Goal: Transaction & Acquisition: Purchase product/service

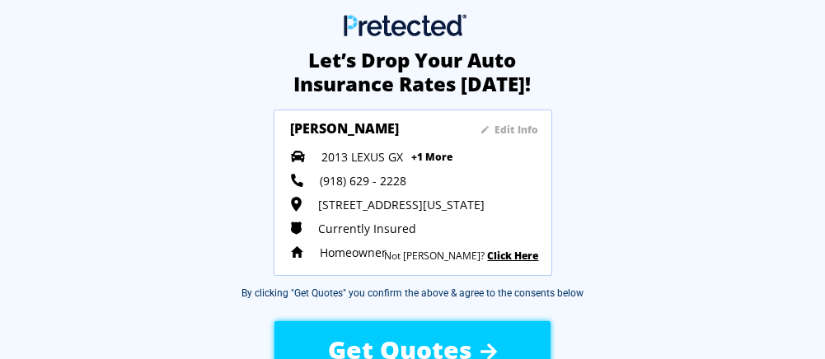
scroll to position [54, 0]
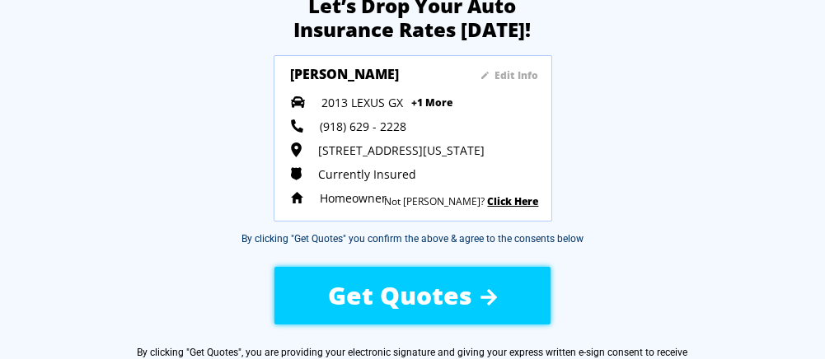
click at [511, 200] on div "Homeowner" at bounding box center [415, 198] width 248 height 16
click at [161, 188] on div "Let’s Drop Your Auto Insurance Rates Today! Edit Info Leslie Heisterbeig 2013 L…" at bounding box center [412, 247] width 825 height 546
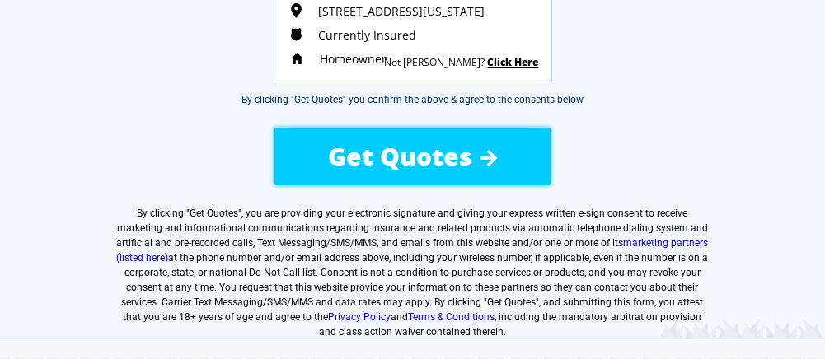
scroll to position [165, 0]
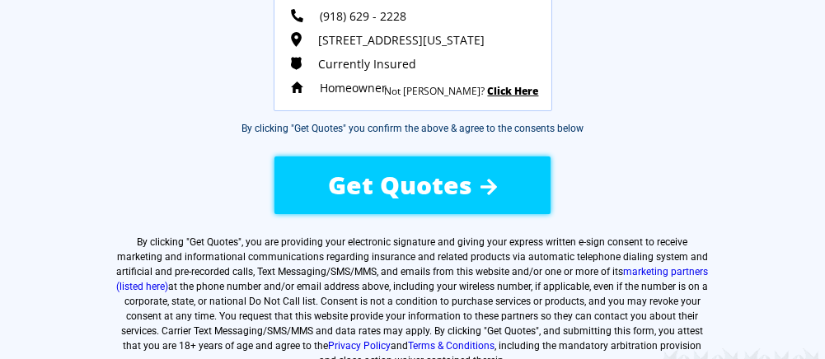
drag, startPoint x: 402, startPoint y: 181, endPoint x: 66, endPoint y: 176, distance: 336.2
click at [66, 176] on div "Let’s Drop Your Auto Insurance Rates Today! Edit Info Leslie Heisterbeig 2013 L…" at bounding box center [412, 136] width 825 height 546
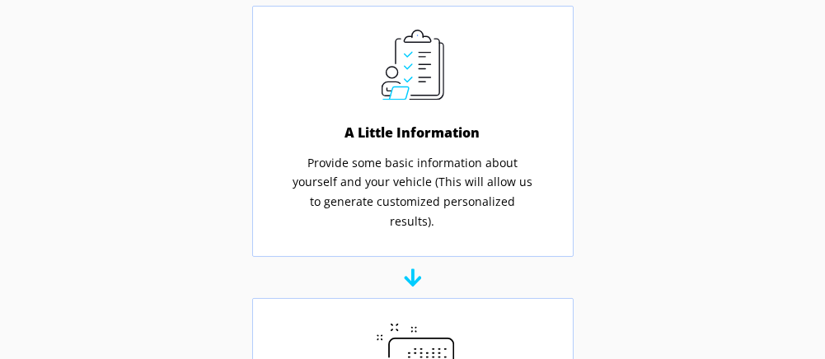
scroll to position [659, 0]
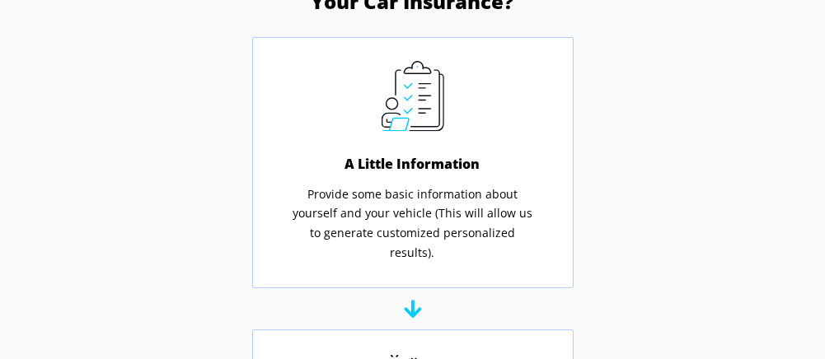
click at [408, 106] on img at bounding box center [412, 96] width 63 height 71
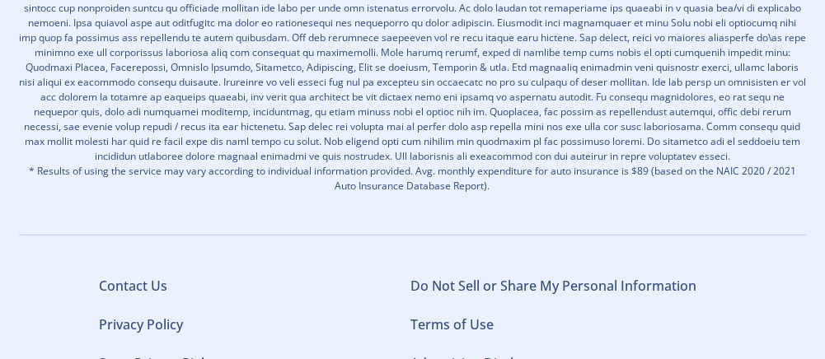
scroll to position [2472, 0]
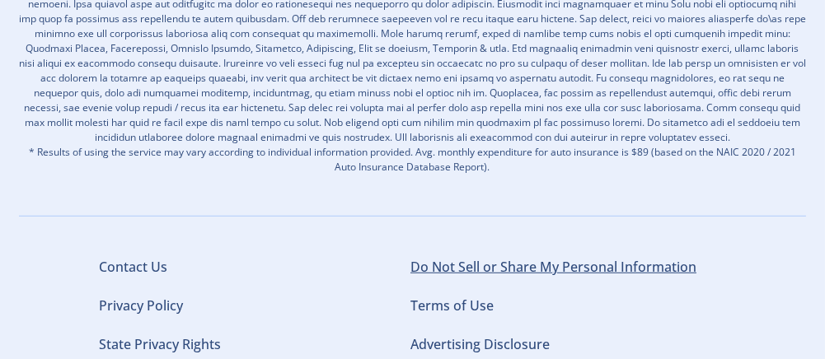
click at [547, 258] on link "Do Not Sell or Share My Personal Information" at bounding box center [553, 267] width 286 height 18
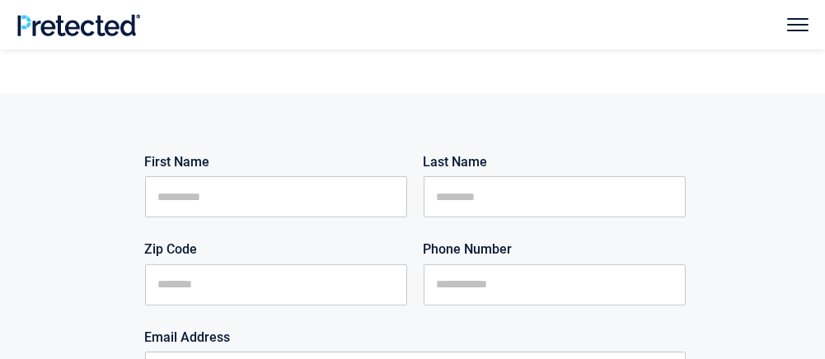
scroll to position [623, 0]
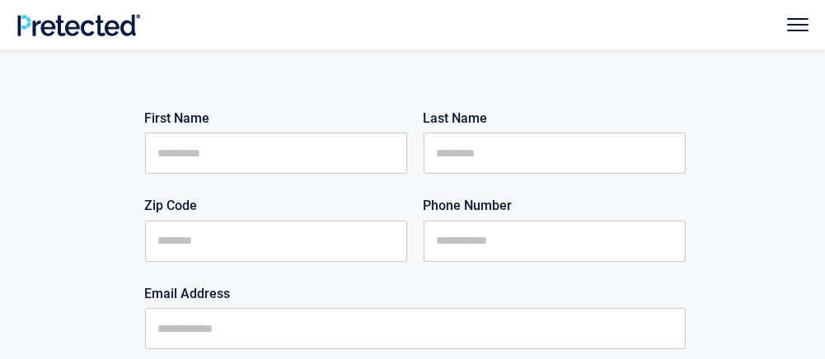
click at [164, 155] on input "First Name" at bounding box center [276, 153] width 262 height 41
type input "******"
click at [439, 152] on input "Last Name" at bounding box center [555, 153] width 262 height 41
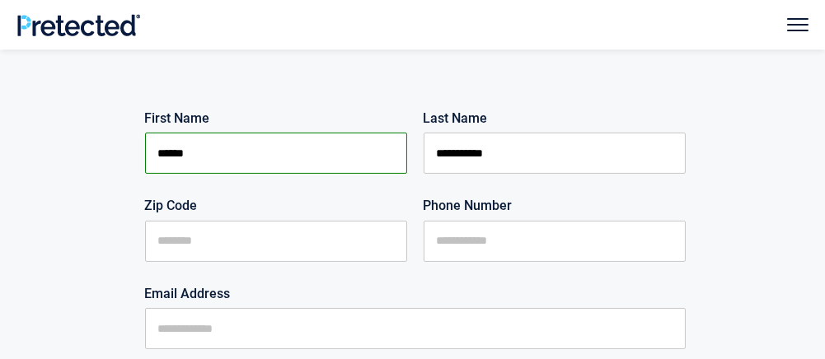
type input "**********"
click at [159, 248] on input "Zip Code" at bounding box center [276, 241] width 262 height 41
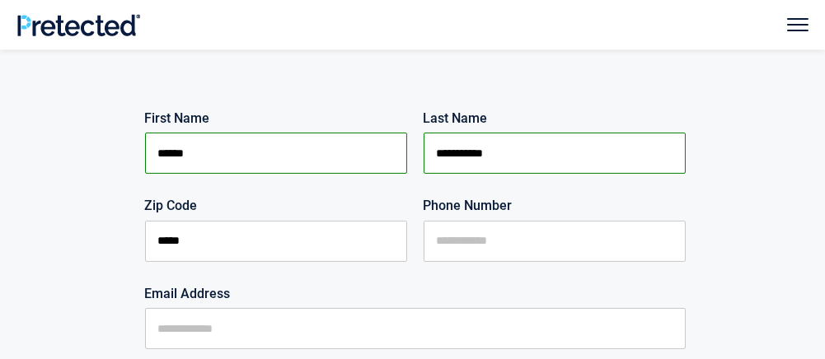
type input "*****"
click at [442, 251] on input "Phone Number" at bounding box center [555, 241] width 262 height 41
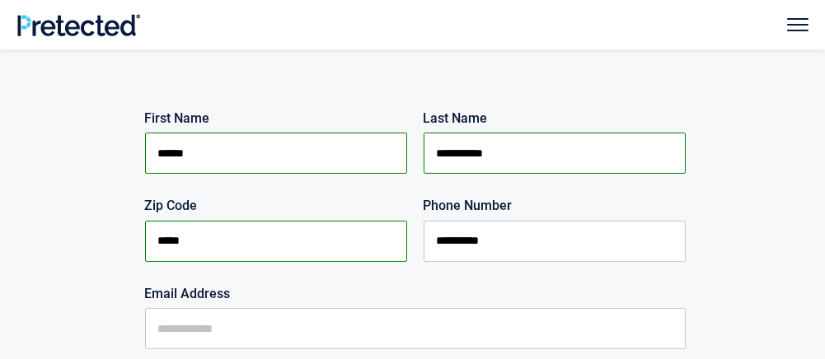
type input "**********"
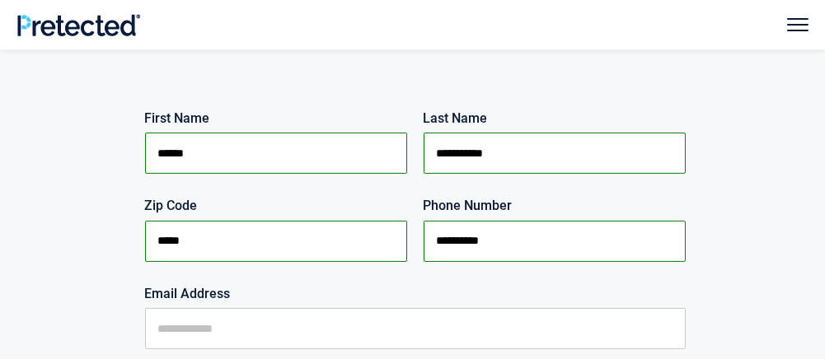
drag, startPoint x: 154, startPoint y: 336, endPoint x: 149, endPoint y: 327, distance: 10.3
click at [165, 333] on input "Email Address" at bounding box center [415, 328] width 541 height 41
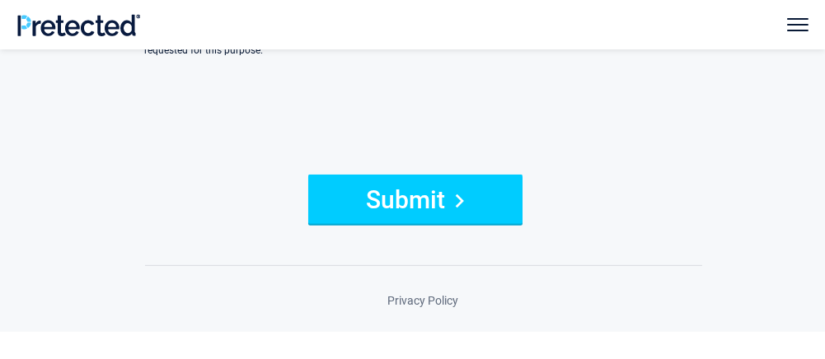
scroll to position [1497, 0]
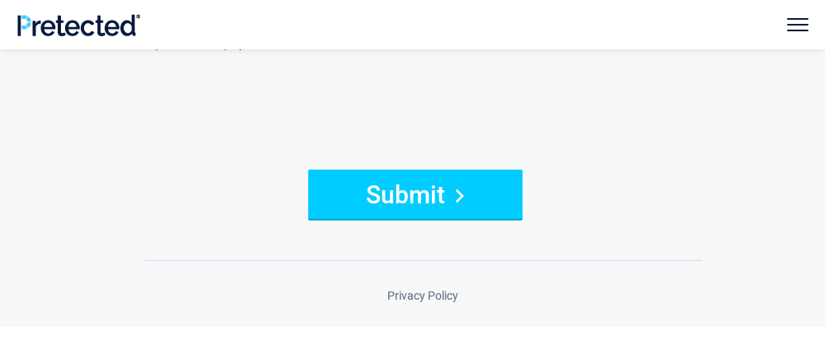
type input "**********"
click at [405, 191] on button "Submit" at bounding box center [415, 194] width 214 height 49
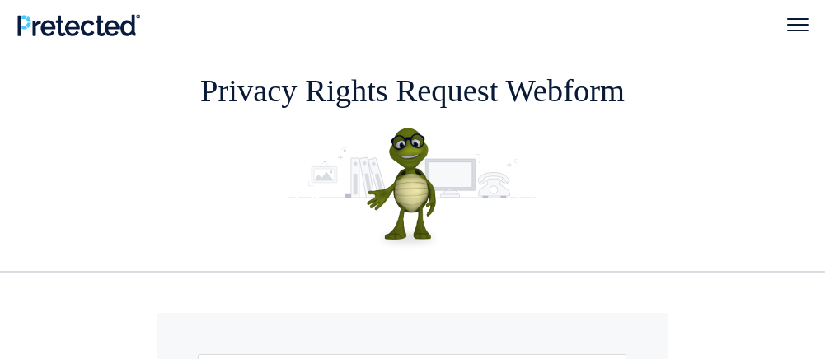
scroll to position [0, 0]
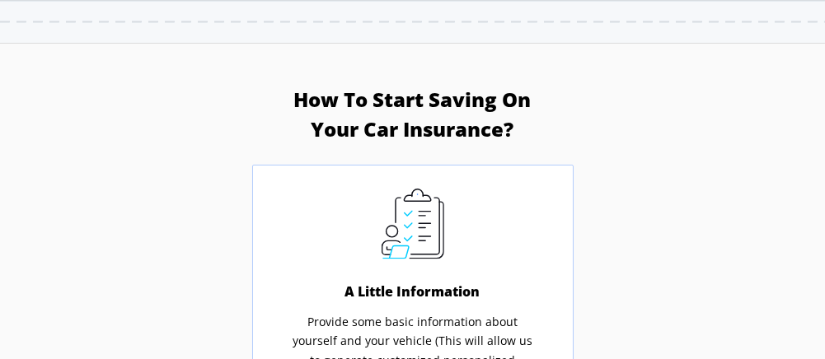
scroll to position [475, 0]
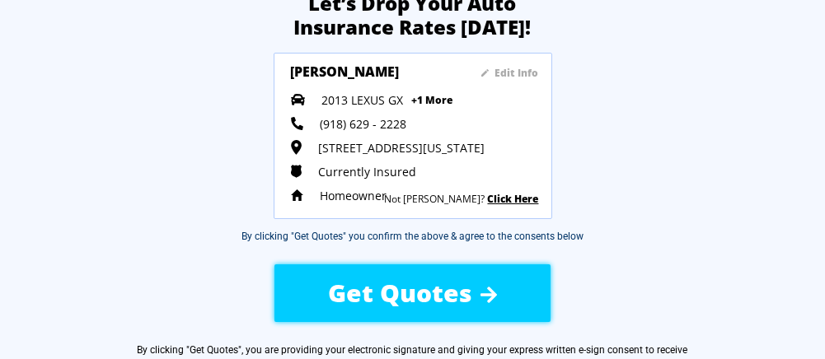
scroll to position [54, 0]
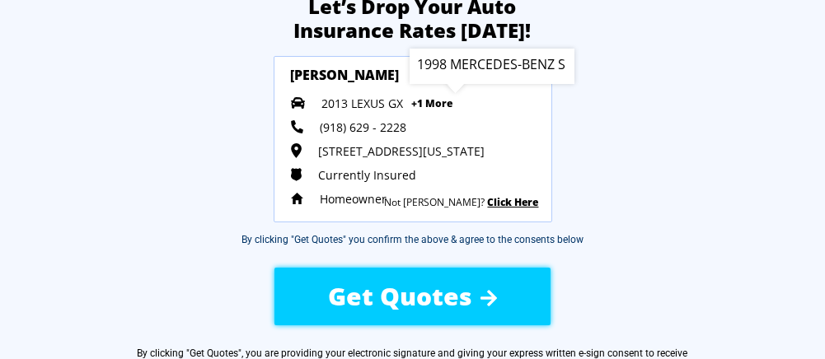
click at [428, 106] on span "+1 More" at bounding box center [431, 103] width 41 height 14
click at [449, 108] on span "+1 More" at bounding box center [431, 103] width 41 height 14
click at [434, 291] on span "Get Quotes" at bounding box center [400, 296] width 144 height 34
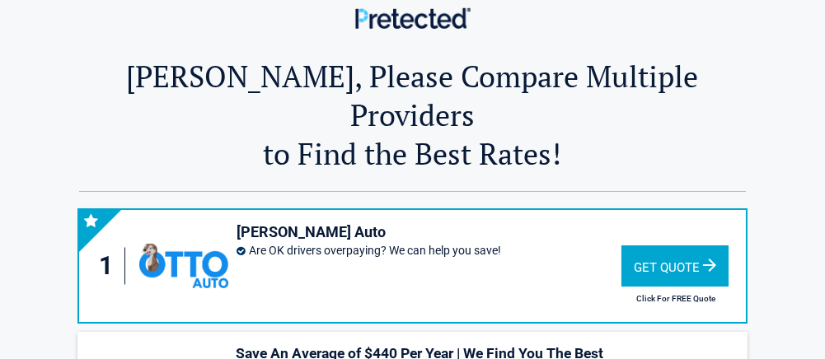
click at [653, 246] on div "Get Quote" at bounding box center [674, 266] width 107 height 41
